Goal: Check status: Check status

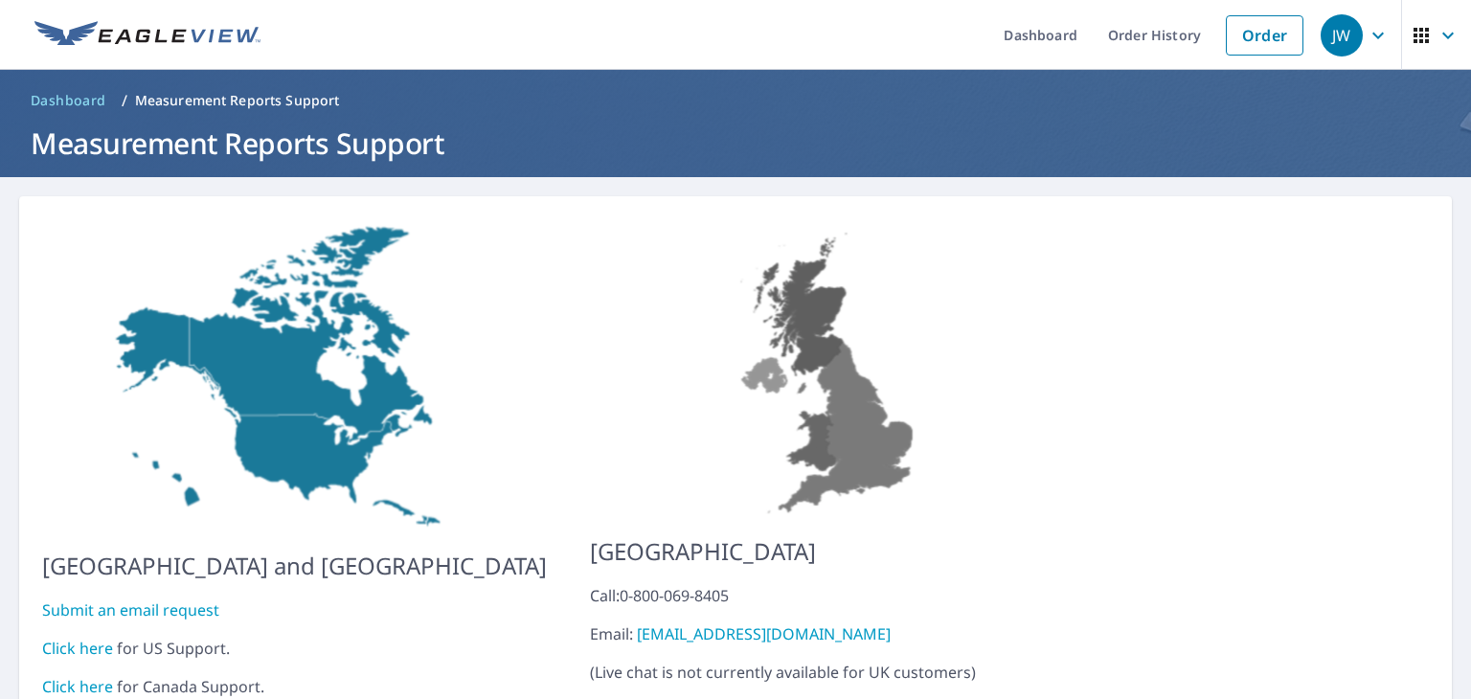
scroll to position [76, 0]
click at [1171, 28] on link "Order History" at bounding box center [1155, 35] width 124 height 70
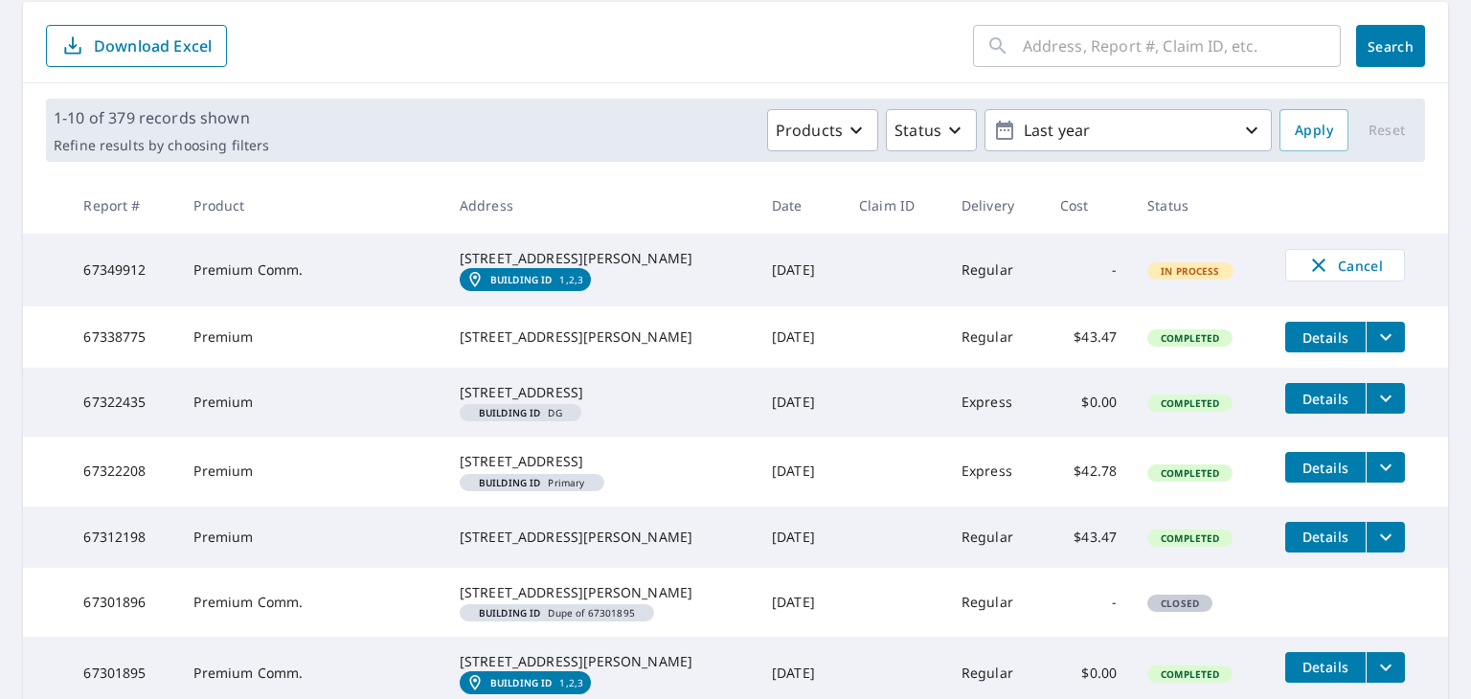
scroll to position [230, 0]
